Goal: Task Accomplishment & Management: Complete application form

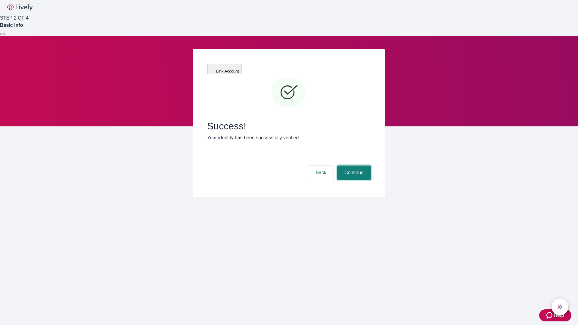
click at [353, 166] on button "Continue" at bounding box center [354, 173] width 34 height 14
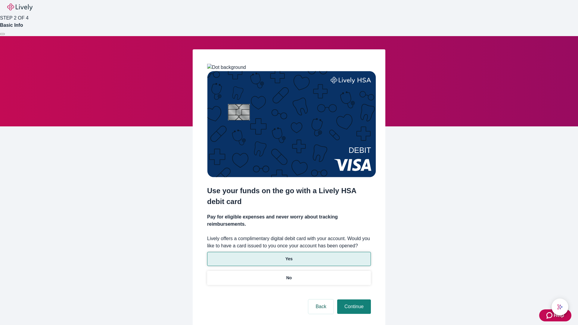
click at [289, 256] on p "Yes" at bounding box center [288, 259] width 7 height 6
click at [353, 299] on button "Continue" at bounding box center [354, 306] width 34 height 14
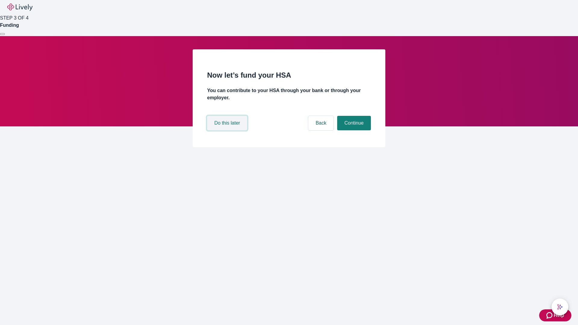
click at [228, 130] on button "Do this later" at bounding box center [227, 123] width 40 height 14
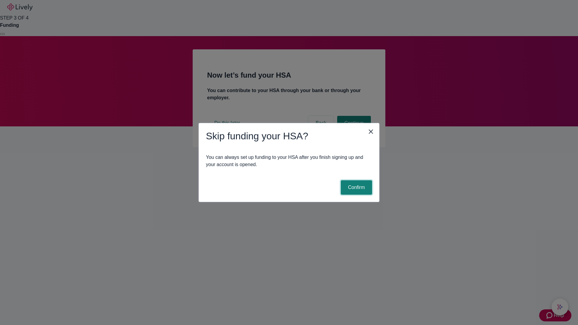
click at [355, 188] on button "Confirm" at bounding box center [356, 187] width 31 height 14
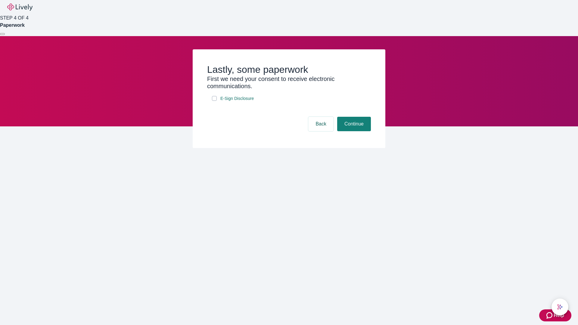
click at [214, 101] on input "E-Sign Disclosure" at bounding box center [214, 98] width 5 height 5
checkbox input "true"
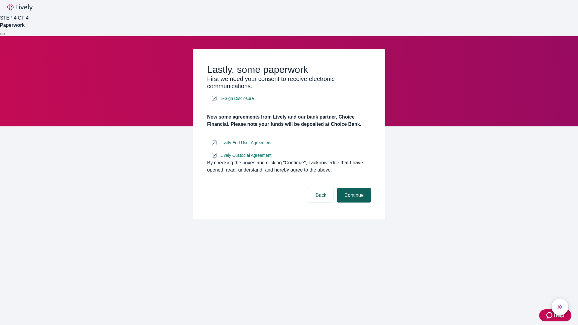
click at [353, 203] on button "Continue" at bounding box center [354, 195] width 34 height 14
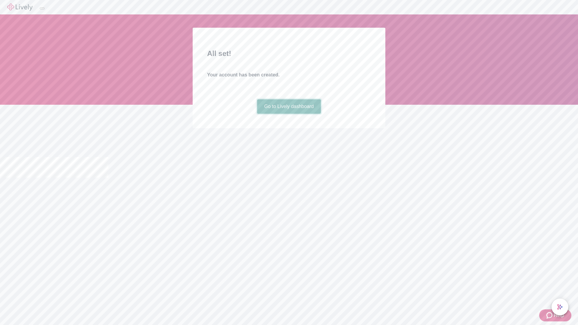
click at [289, 114] on link "Go to Lively dashboard" at bounding box center [289, 106] width 64 height 14
